Goal: Book appointment/travel/reservation

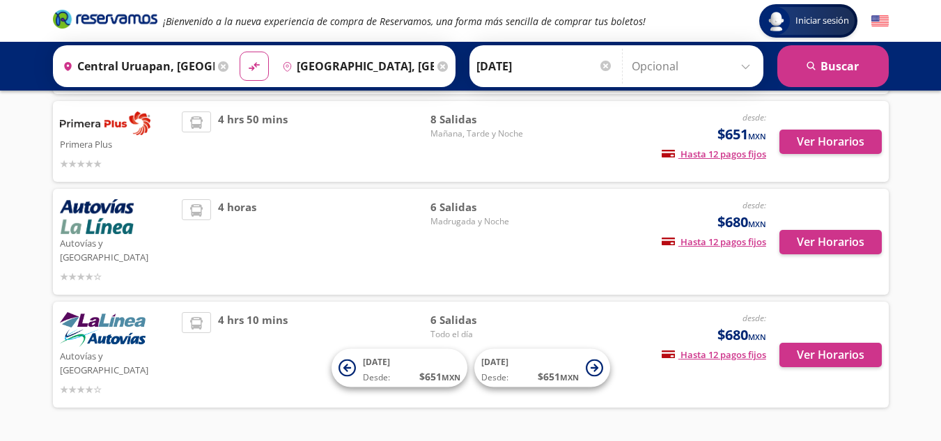
scroll to position [174, 0]
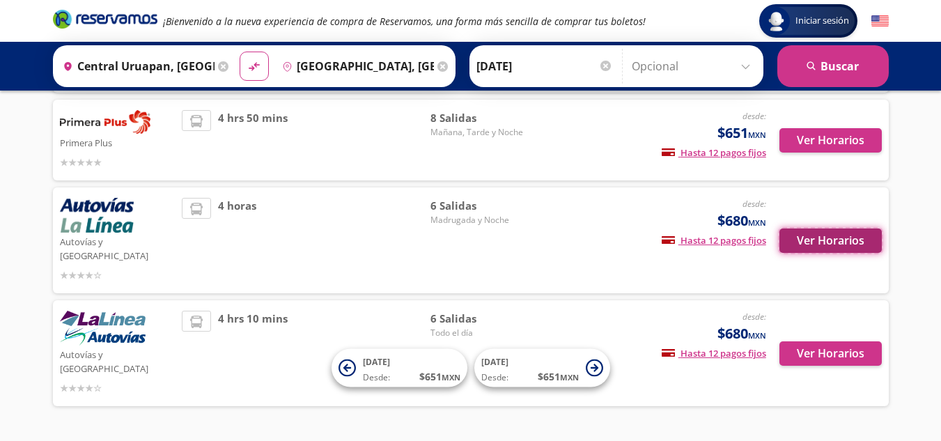
click at [858, 236] on button "Ver Horarios" at bounding box center [831, 241] width 102 height 24
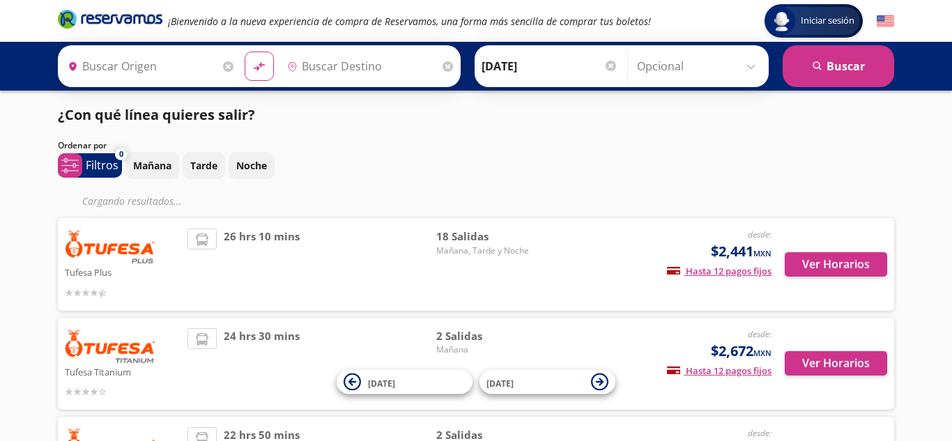
type input "[GEOGRAPHIC_DATA], [GEOGRAPHIC_DATA]"
type input "Nogales, [GEOGRAPHIC_DATA]"
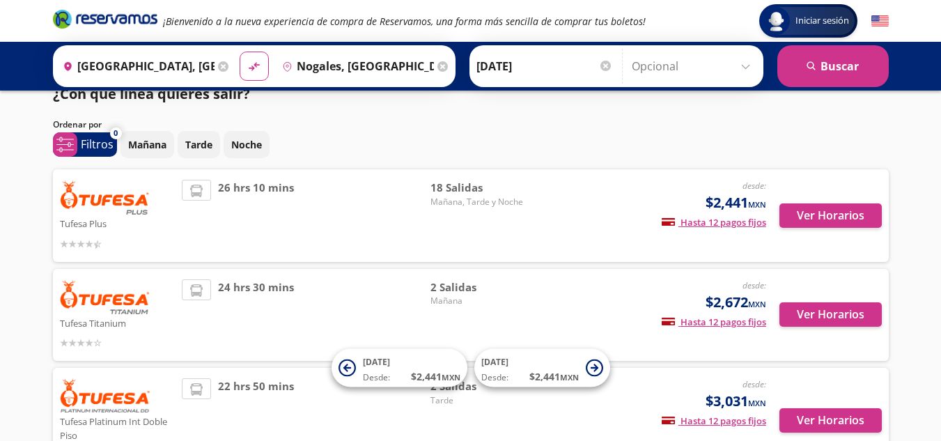
scroll to position [20, 0]
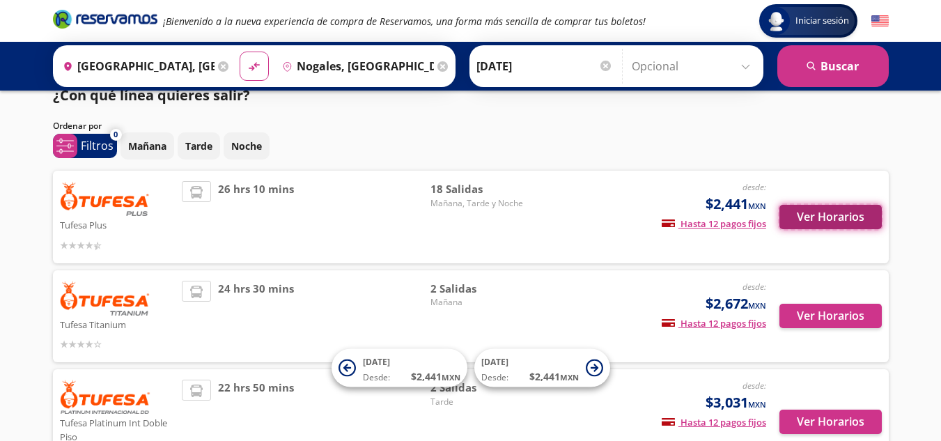
click at [826, 226] on button "Ver Horarios" at bounding box center [831, 217] width 102 height 24
